Goal: Task Accomplishment & Management: Use online tool/utility

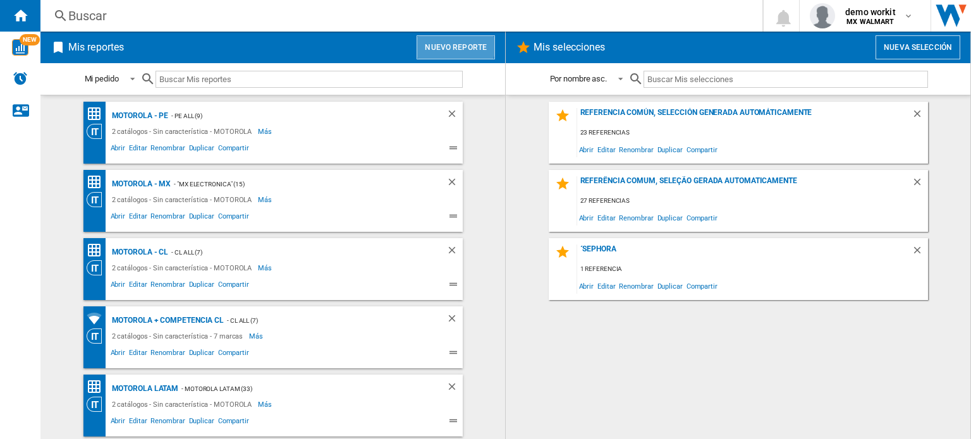
click at [452, 45] on button "Nuevo reporte" at bounding box center [455, 47] width 78 height 24
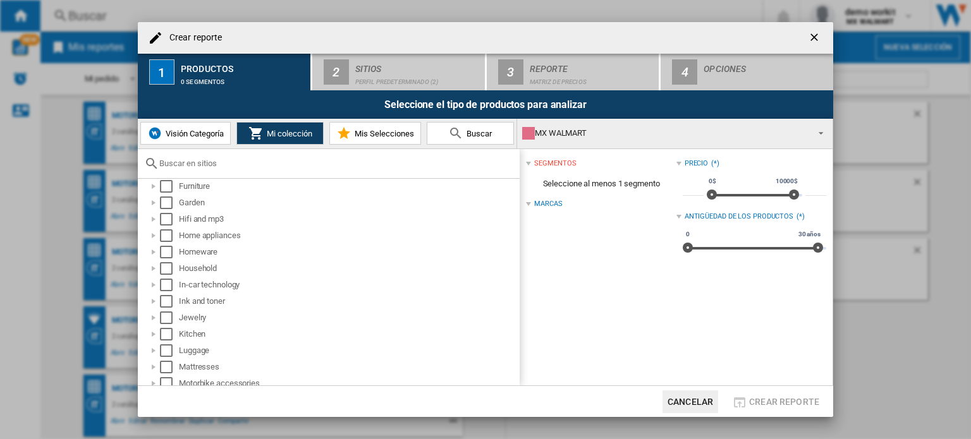
scroll to position [407, 0]
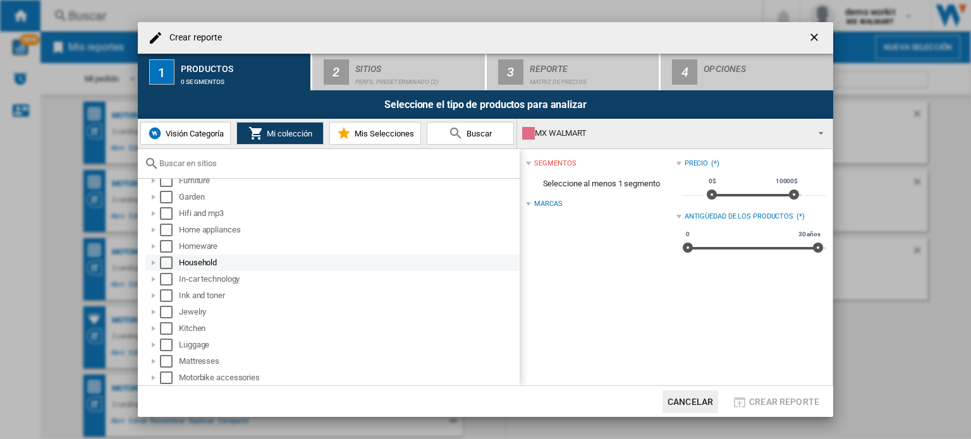
click at [155, 263] on div at bounding box center [153, 263] width 13 height 13
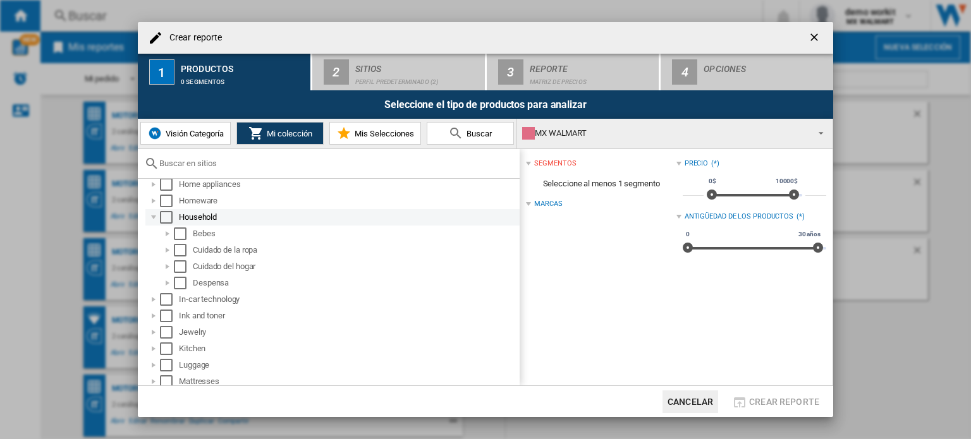
scroll to position [460, 0]
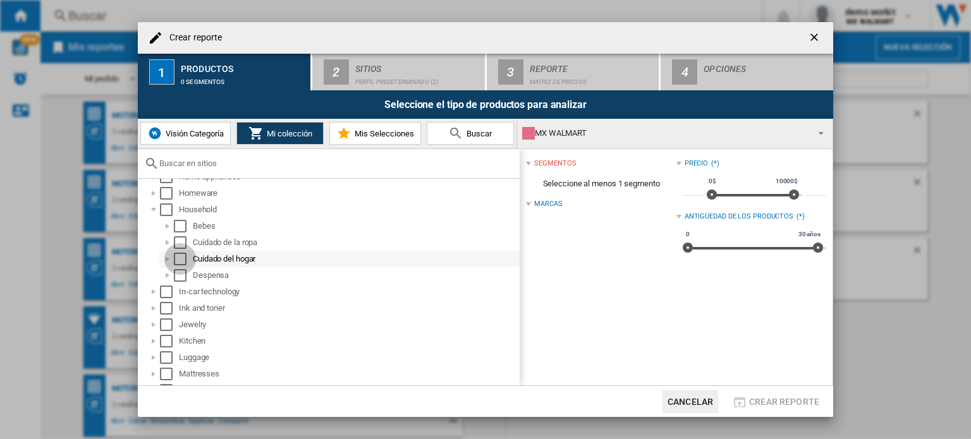
click at [179, 261] on div "Select" at bounding box center [180, 259] width 13 height 13
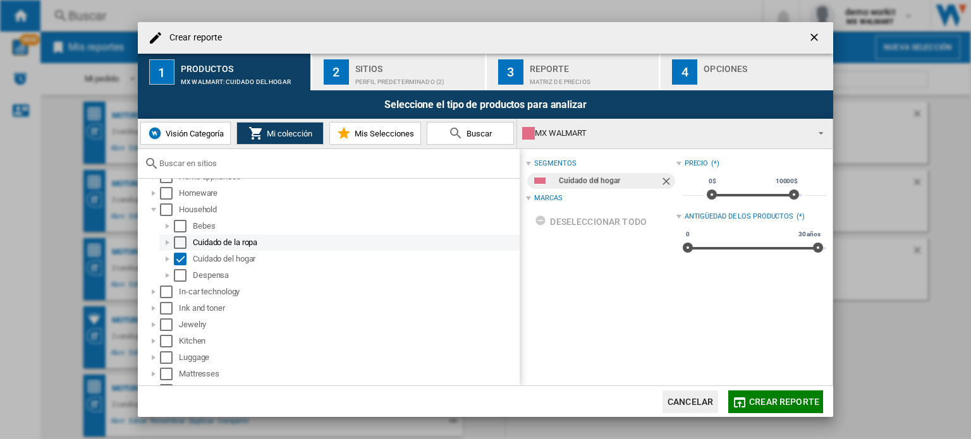
click at [167, 238] on div at bounding box center [167, 242] width 13 height 13
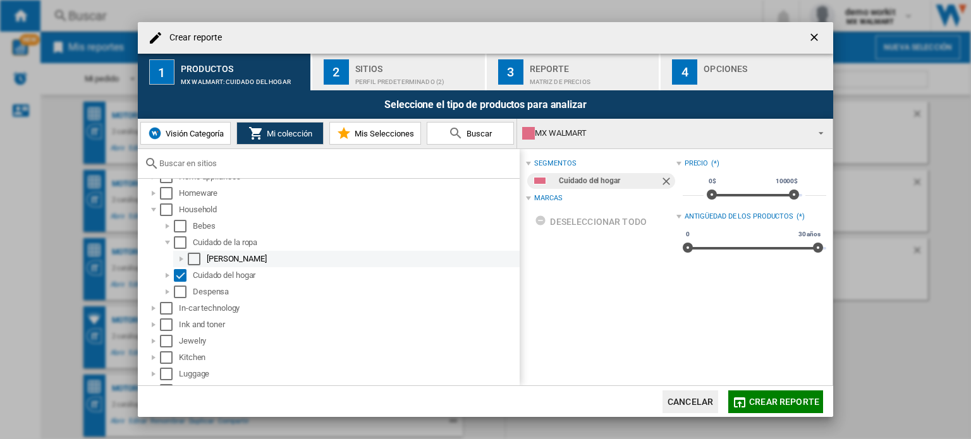
click at [181, 255] on div at bounding box center [181, 259] width 13 height 13
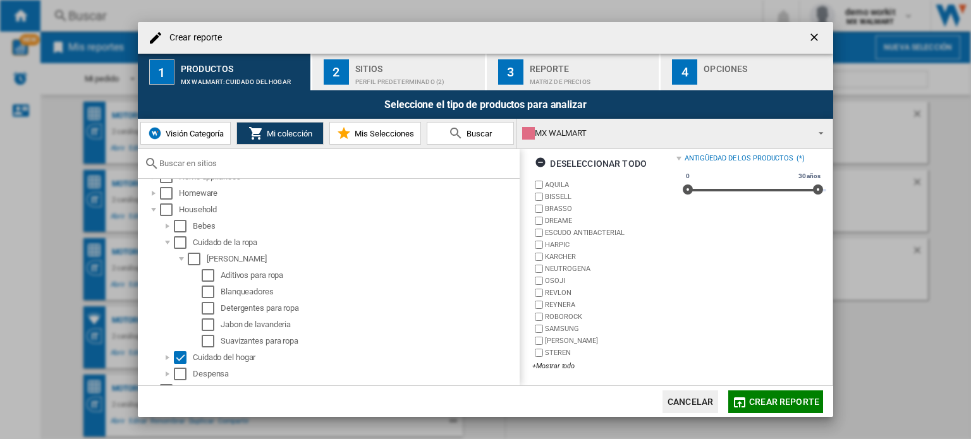
scroll to position [58, 0]
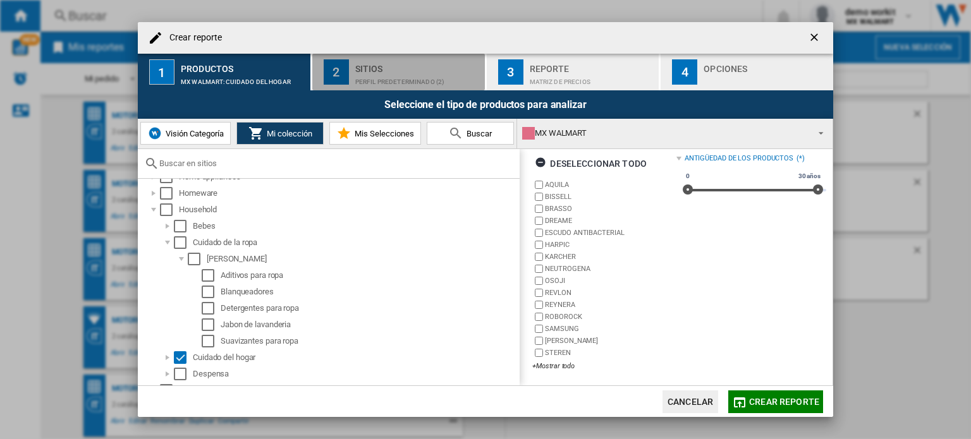
click at [389, 63] on div "Sitios" at bounding box center [417, 65] width 124 height 13
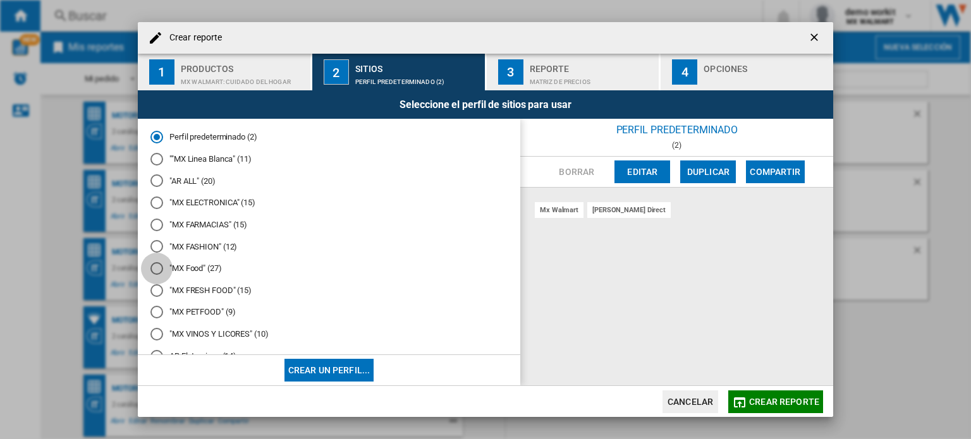
click at [155, 267] on div at bounding box center [156, 268] width 13 height 13
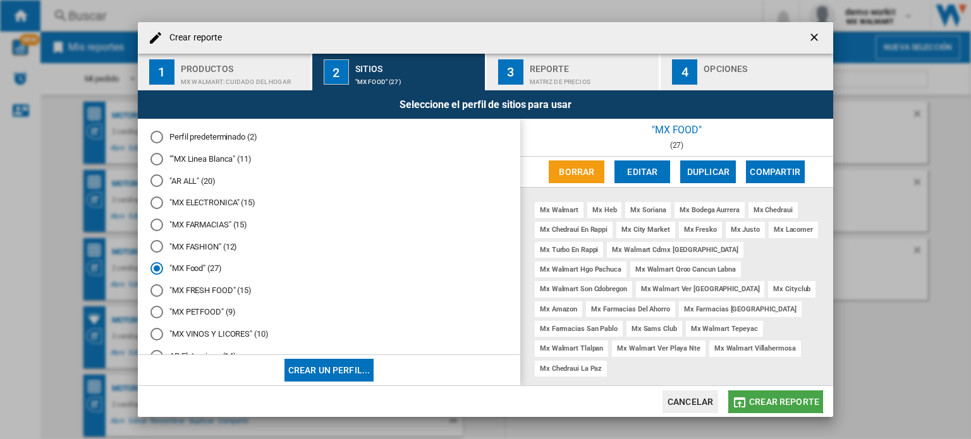
click at [776, 401] on span "Crear reporte" at bounding box center [784, 402] width 70 height 10
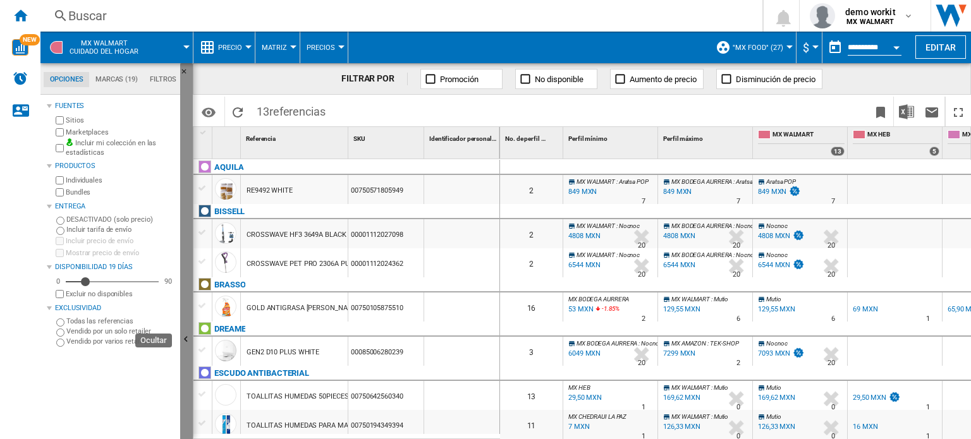
click at [186, 306] on button "Ocultar" at bounding box center [186, 340] width 13 height 554
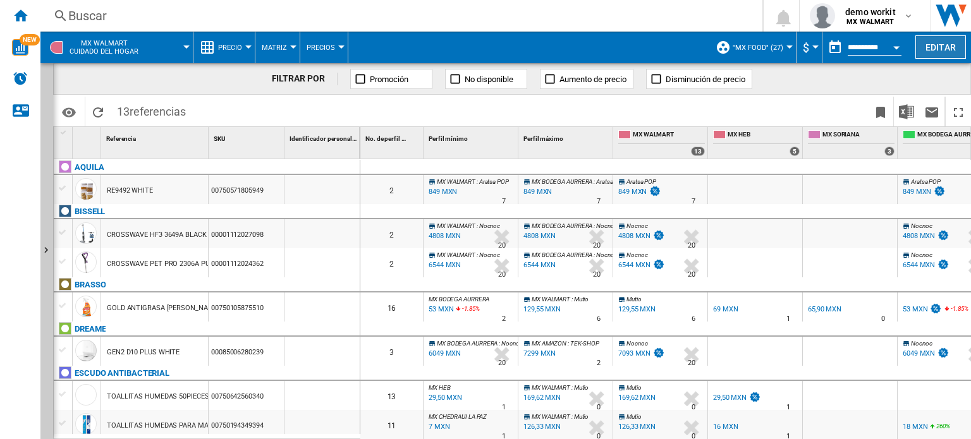
click at [785, 45] on button "Editar" at bounding box center [940, 46] width 51 height 23
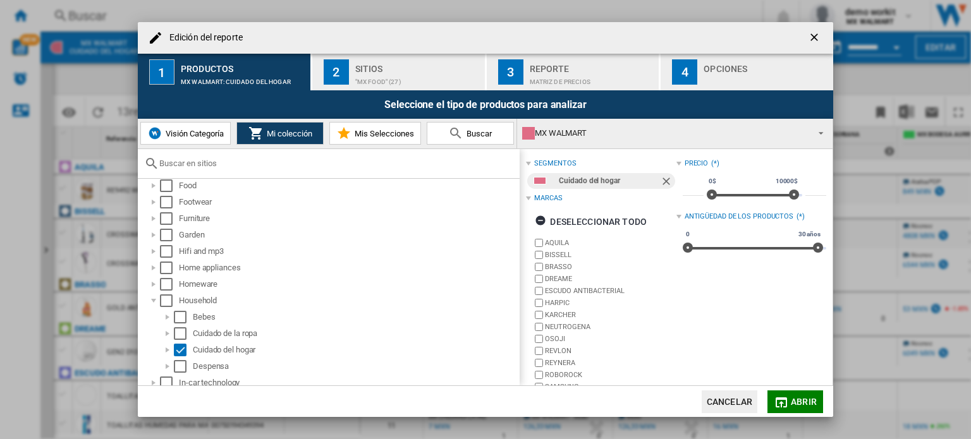
scroll to position [369, 0]
click at [162, 301] on div "Select" at bounding box center [166, 300] width 13 height 13
click at [785, 399] on span "Abrir" at bounding box center [804, 402] width 26 height 10
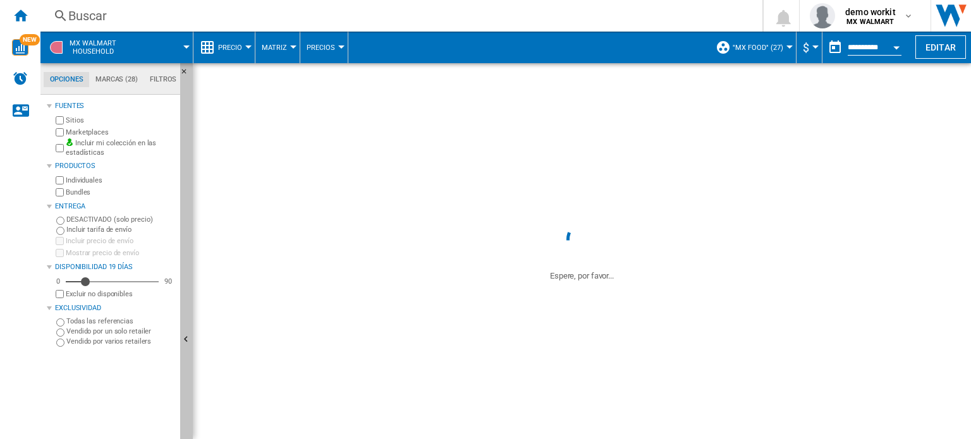
click at [185, 328] on button "Ocultar" at bounding box center [186, 340] width 13 height 554
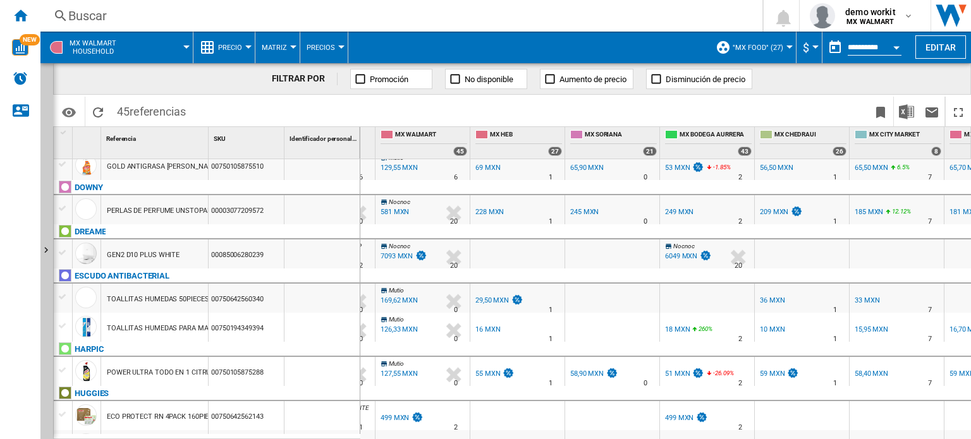
scroll to position [0, 119]
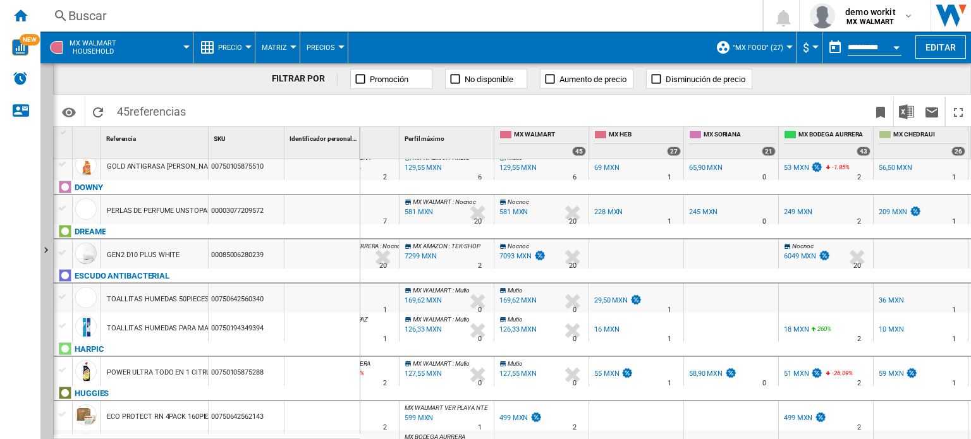
click at [241, 47] on span "Precio" at bounding box center [230, 48] width 24 height 8
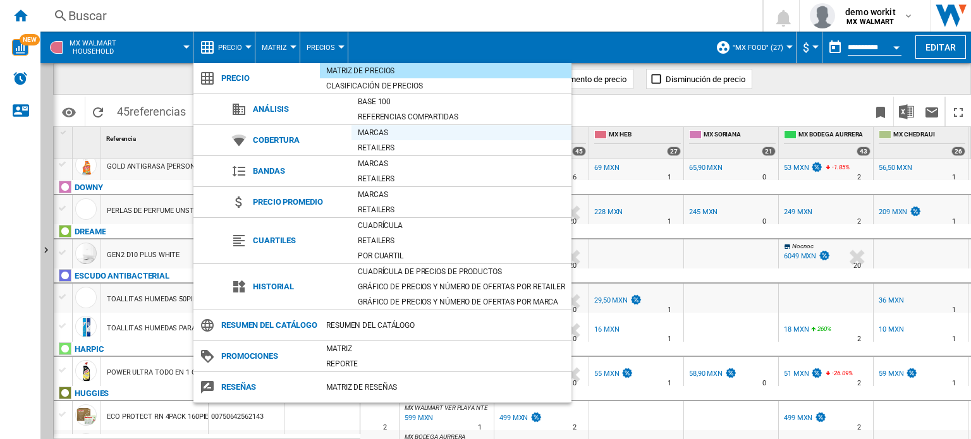
click at [381, 128] on div "Marcas" at bounding box center [461, 132] width 220 height 13
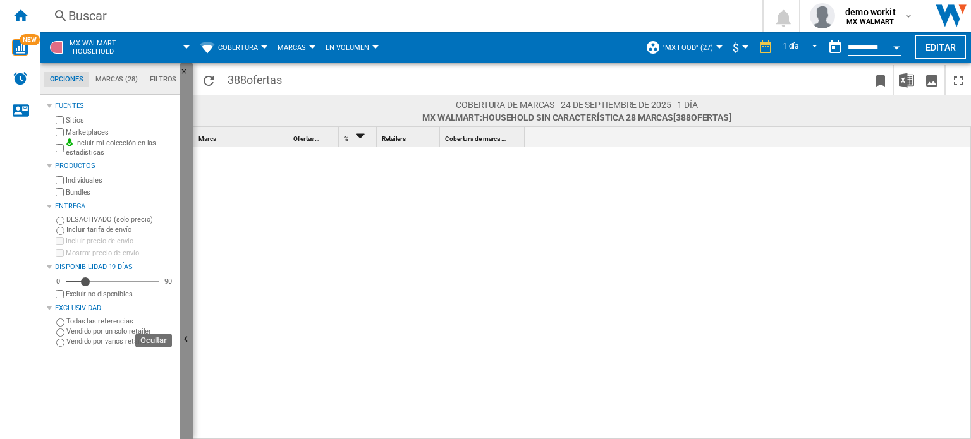
click at [190, 245] on button "Ocultar" at bounding box center [186, 340] width 13 height 554
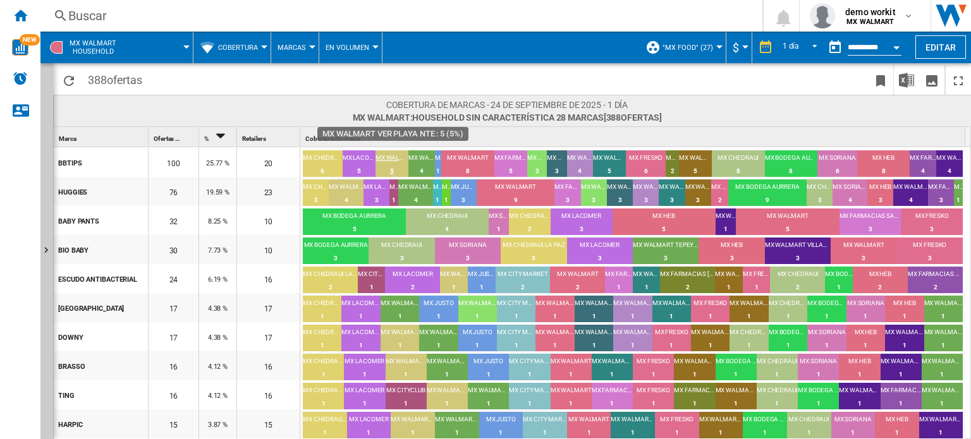
click at [389, 154] on div "MX WALMART VER PLAYA NTE" at bounding box center [391, 159] width 33 height 11
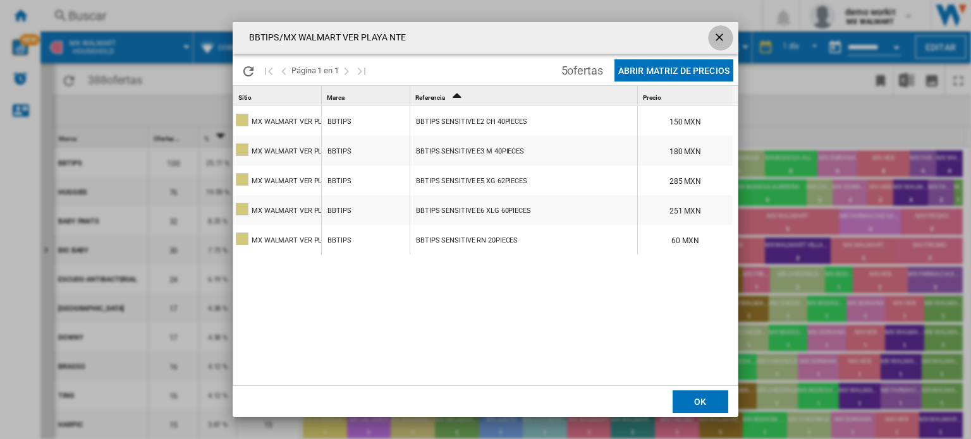
click at [719, 37] on ng-md-icon "getI18NText('BUTTONS.CLOSE_DIALOG')" at bounding box center [720, 38] width 15 height 15
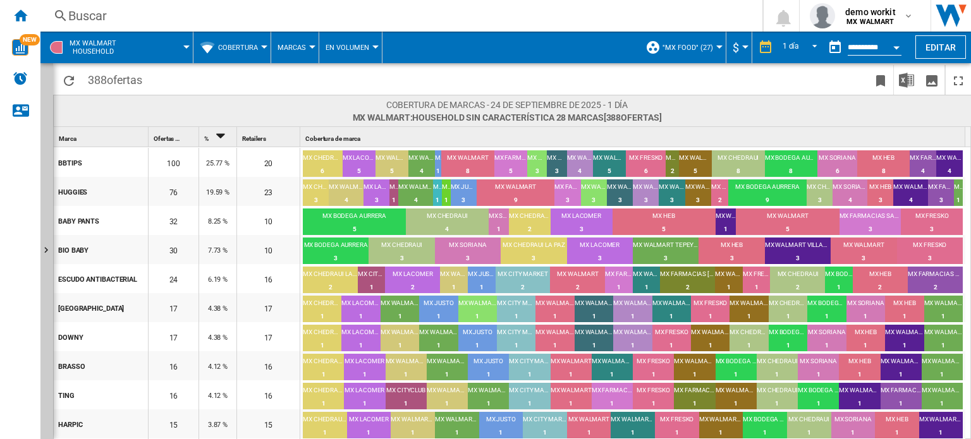
click at [264, 44] on button "Cobertura" at bounding box center [241, 48] width 46 height 32
